Goal: Task Accomplishment & Management: Complete application form

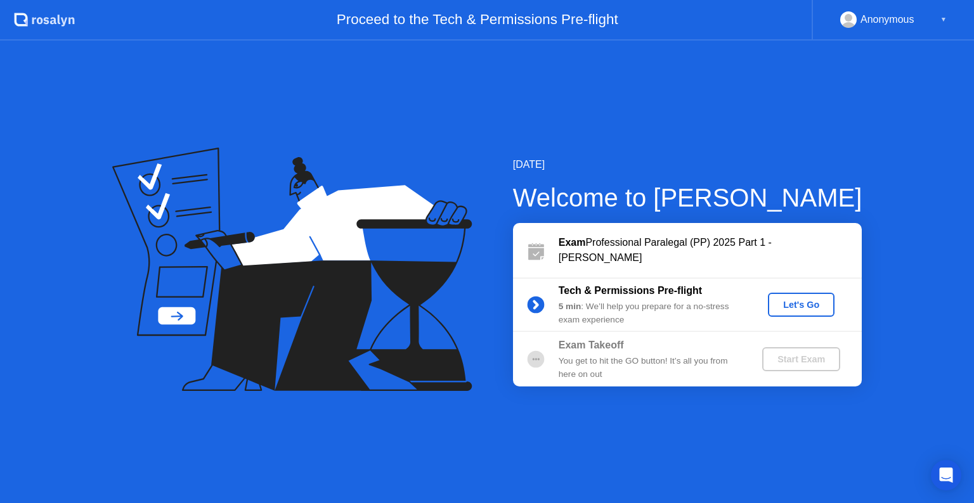
click at [804, 300] on div "Let's Go" at bounding box center [801, 305] width 56 height 10
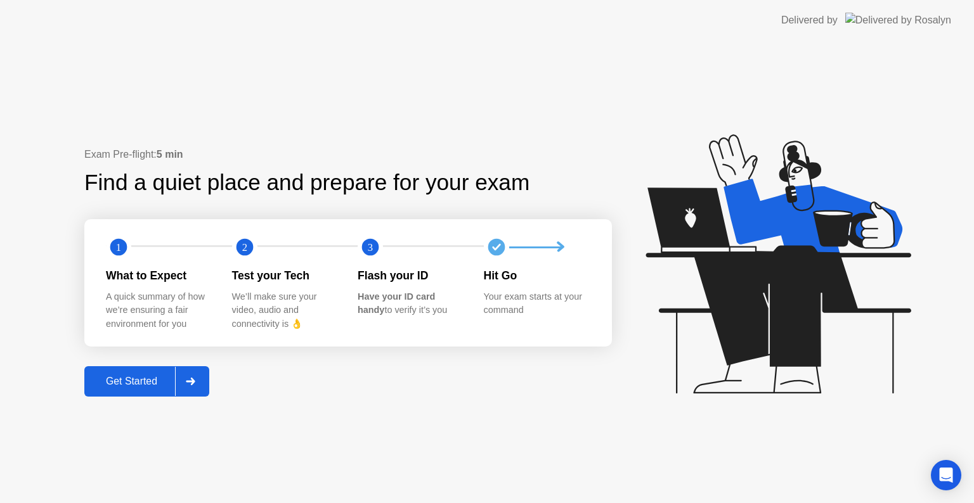
click at [119, 380] on div "Get Started" at bounding box center [131, 381] width 87 height 11
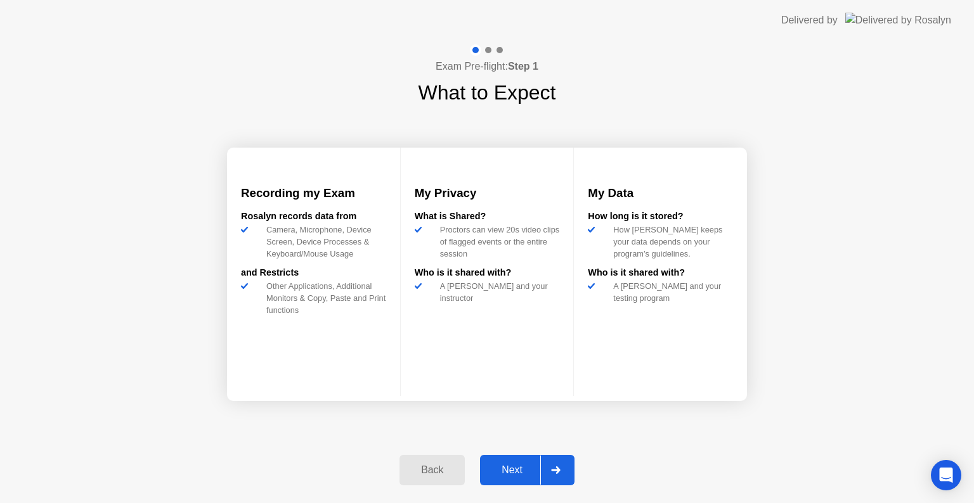
click at [510, 469] on div "Next" at bounding box center [512, 470] width 56 height 11
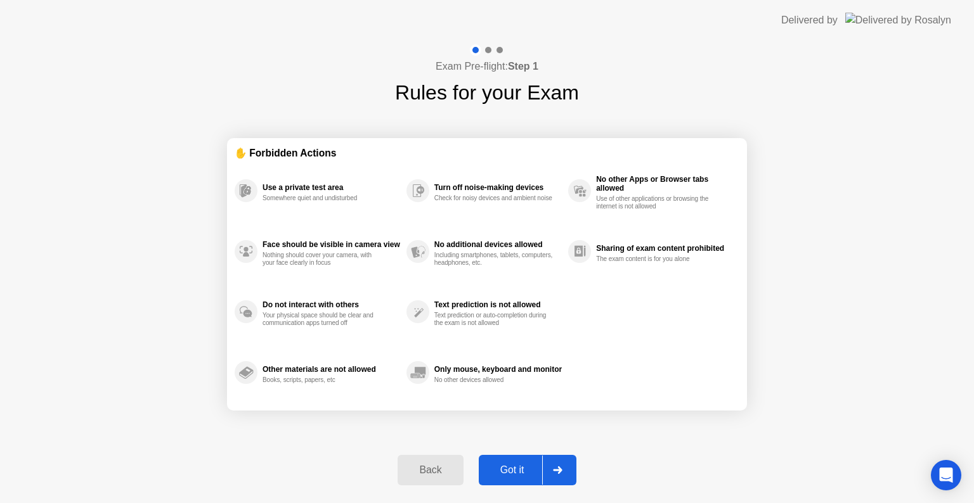
click at [510, 469] on div "Got it" at bounding box center [512, 470] width 60 height 11
select select "**********"
select select "*******"
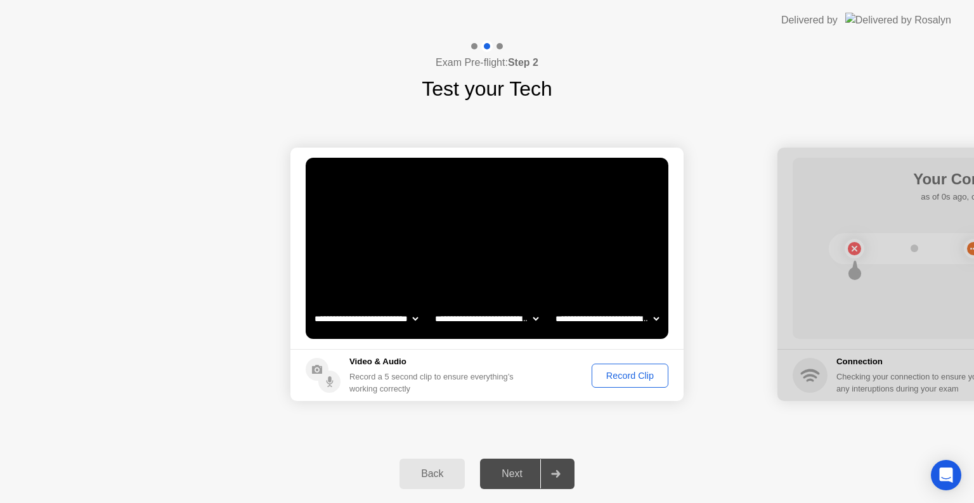
click at [626, 374] on div "Record Clip" at bounding box center [630, 376] width 68 height 10
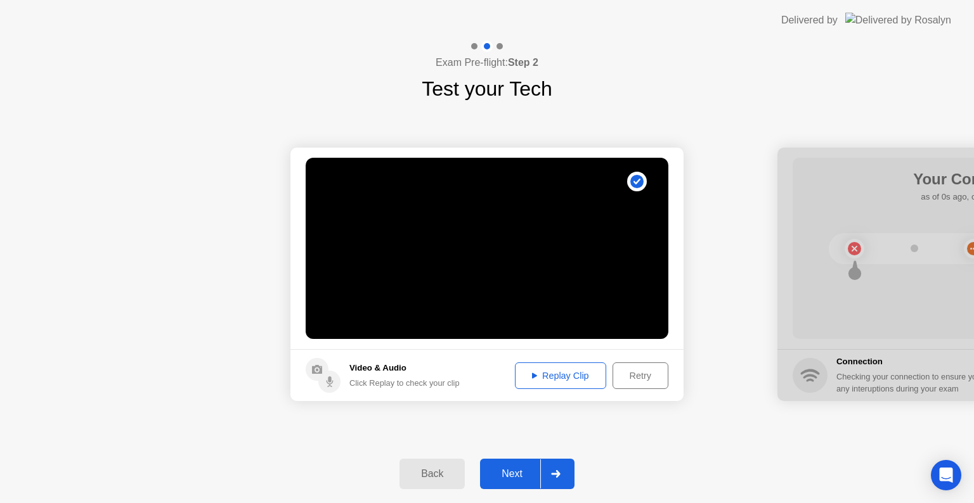
click at [515, 477] on div "Next" at bounding box center [512, 473] width 56 height 11
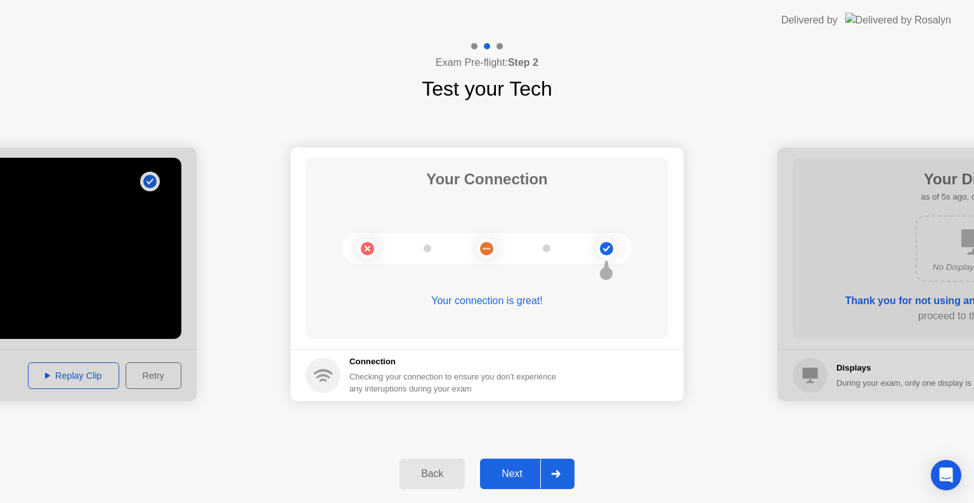
click at [515, 477] on div "Next" at bounding box center [512, 473] width 56 height 11
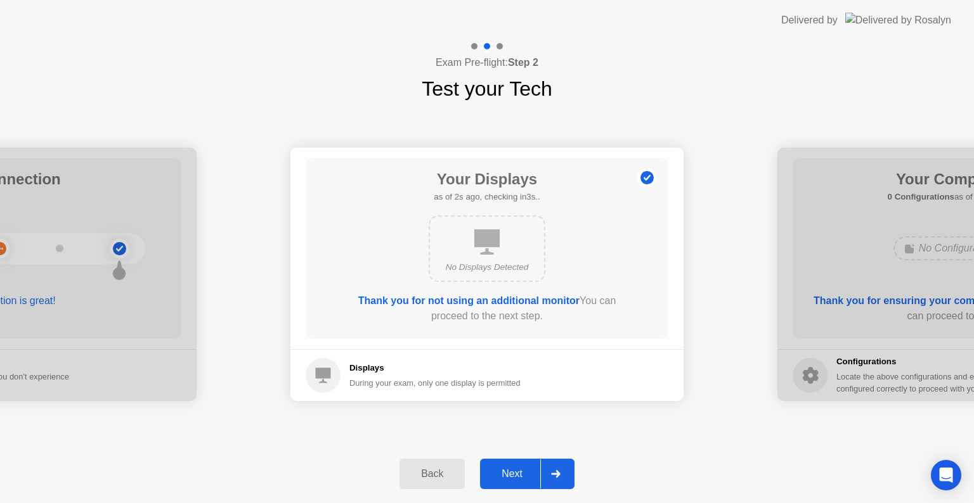
click at [515, 477] on div "Next" at bounding box center [512, 473] width 56 height 11
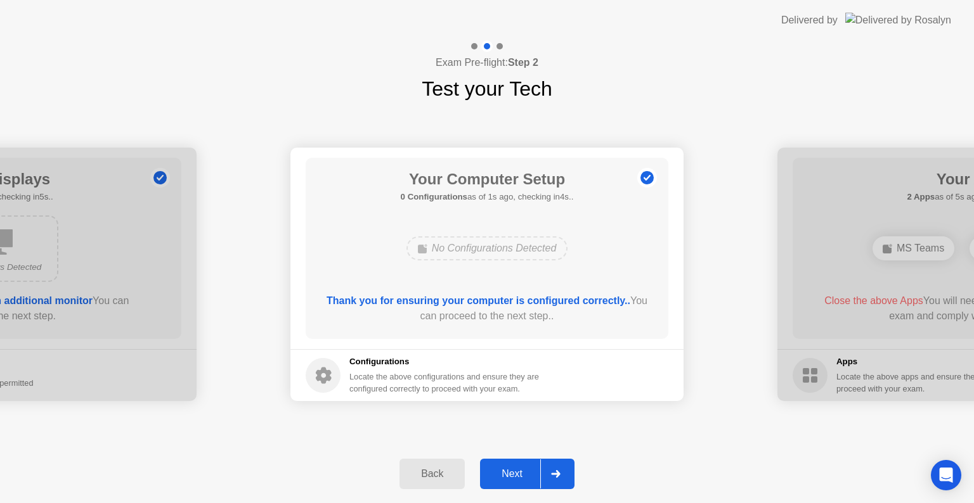
click at [515, 477] on div "Next" at bounding box center [512, 473] width 56 height 11
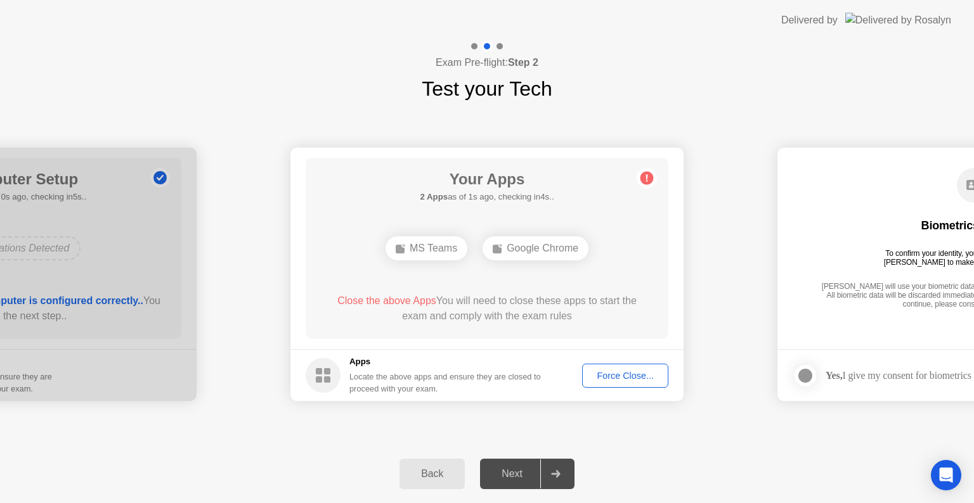
click at [638, 375] on div "Force Close..." at bounding box center [624, 376] width 77 height 10
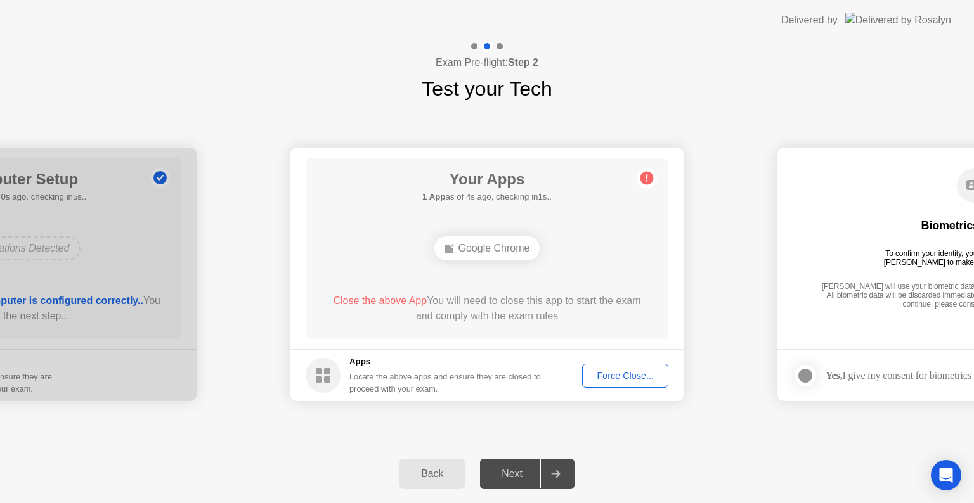
click at [625, 374] on div "Force Close..." at bounding box center [624, 376] width 77 height 10
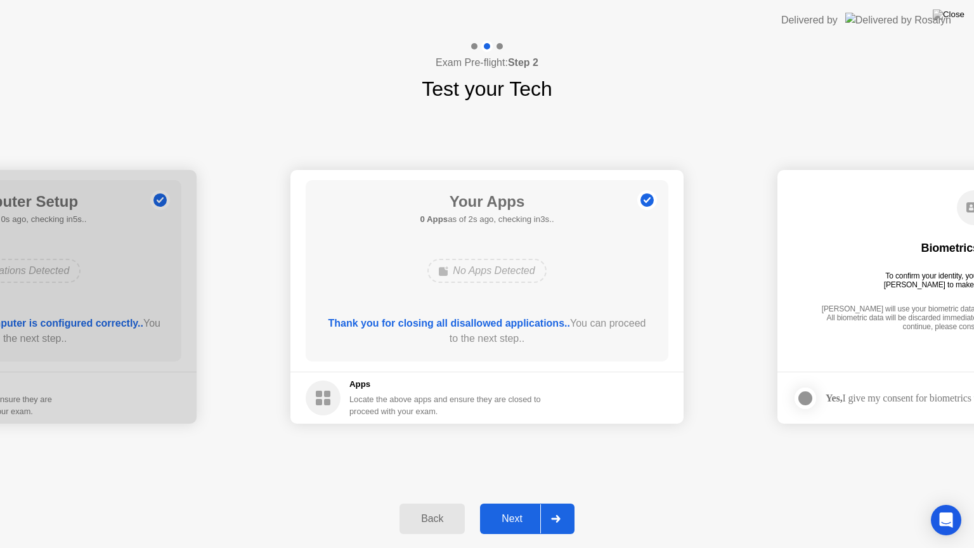
click at [520, 503] on div "Next" at bounding box center [512, 518] width 56 height 11
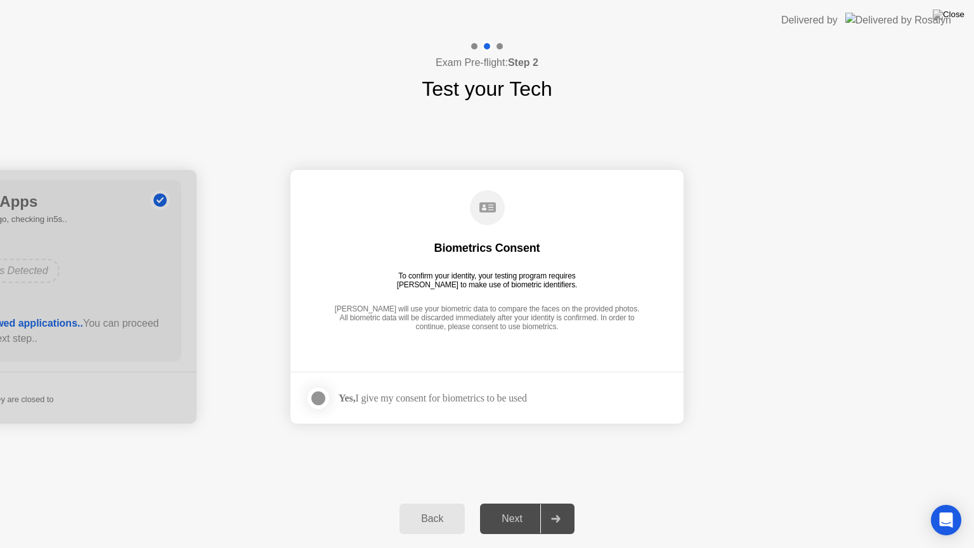
click at [320, 395] on div at bounding box center [318, 397] width 15 height 15
click at [320, 395] on icon at bounding box center [318, 398] width 8 height 6
click at [318, 394] on div at bounding box center [318, 397] width 15 height 15
click at [520, 503] on div "Next" at bounding box center [512, 518] width 56 height 11
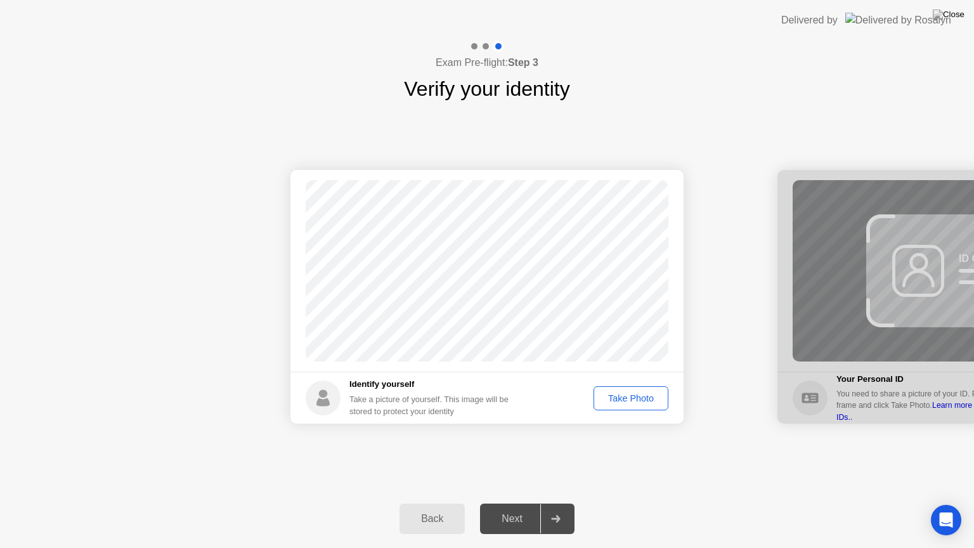
click at [619, 401] on div "Take Photo" at bounding box center [631, 398] width 66 height 10
click at [510, 503] on div "Next" at bounding box center [512, 518] width 56 height 11
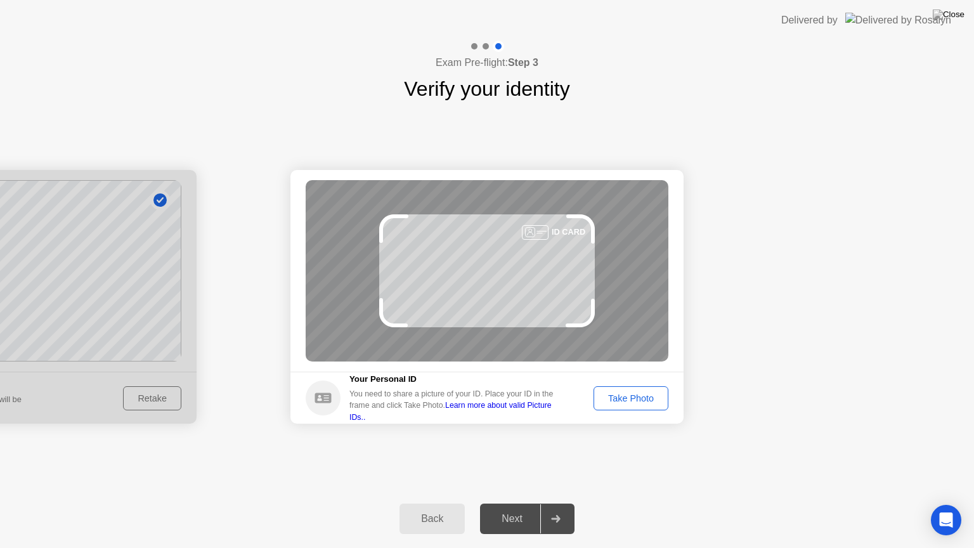
click at [596, 440] on div "Success Photo is correctly taken Identify yourself Take a picture of yourself. …" at bounding box center [487, 296] width 974 height 385
click at [621, 401] on div "Take Photo" at bounding box center [631, 398] width 66 height 10
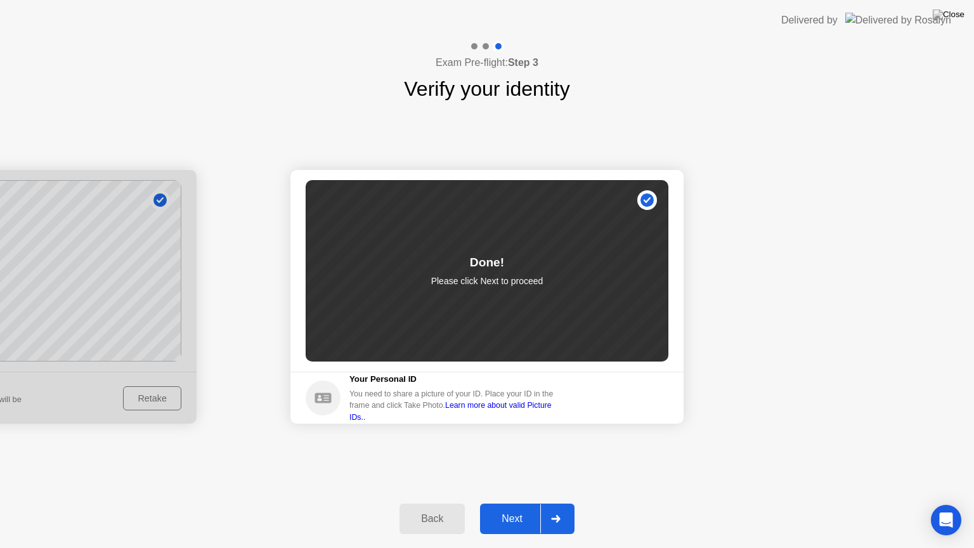
click at [621, 401] on footer "Your Personal ID You need to share a picture of your ID. Place your ID in the f…" at bounding box center [486, 397] width 393 height 52
click at [519, 503] on div "Next" at bounding box center [512, 518] width 56 height 11
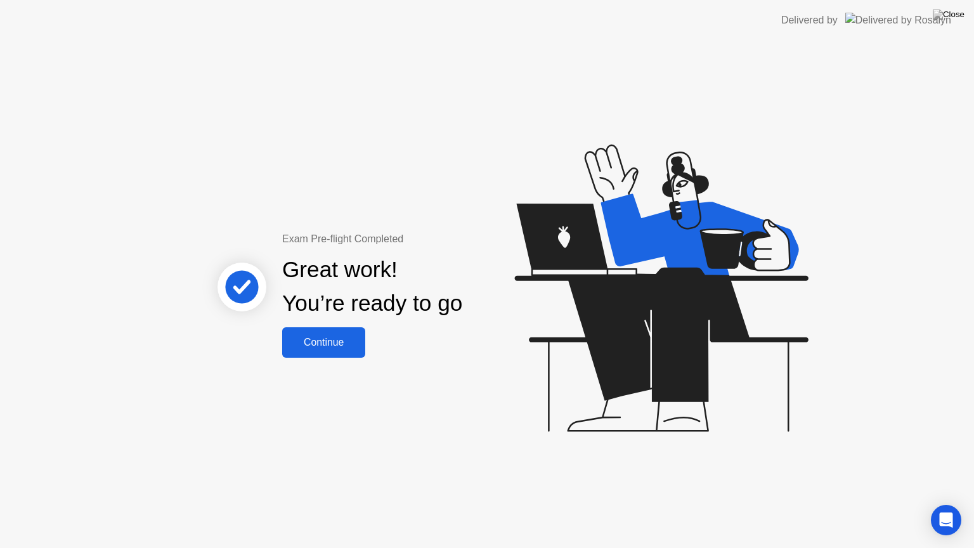
click at [327, 333] on button "Continue" at bounding box center [323, 342] width 83 height 30
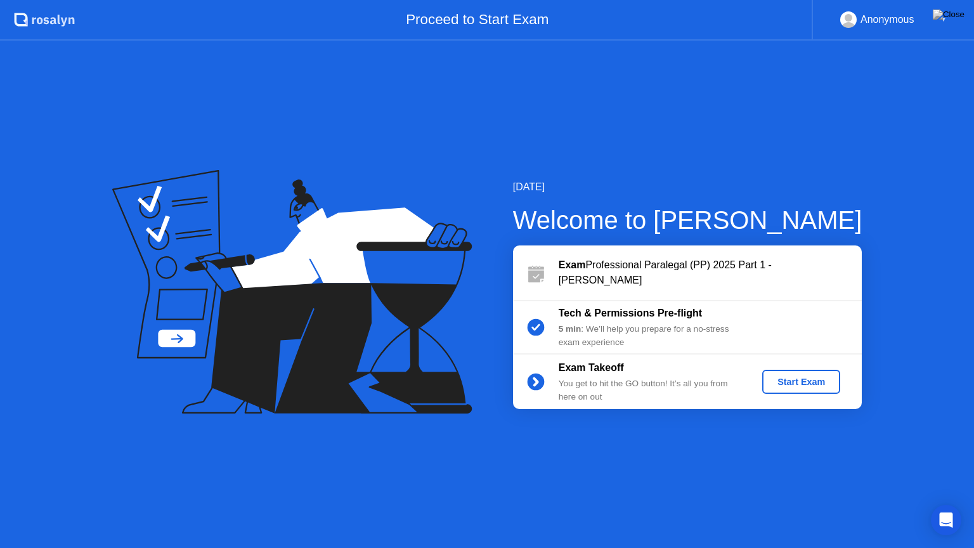
click at [802, 383] on div "Start Exam" at bounding box center [801, 381] width 68 height 10
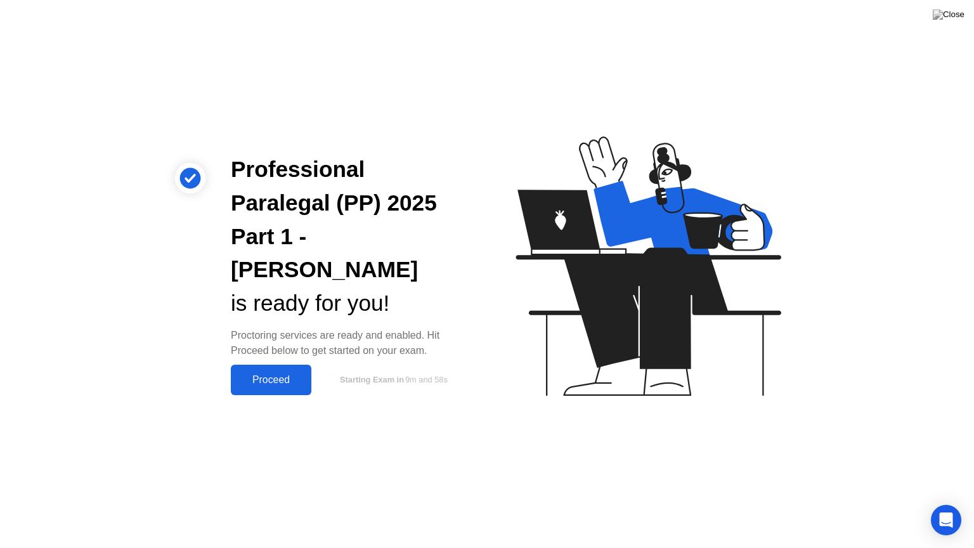
click at [259, 374] on div "Proceed" at bounding box center [271, 379] width 73 height 11
